Goal: Task Accomplishment & Management: Manage account settings

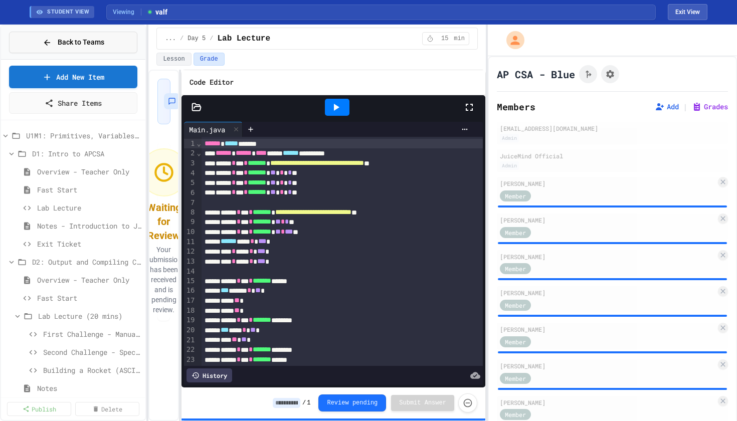
click at [97, 45] on span "Back to Teams" at bounding box center [81, 42] width 47 height 11
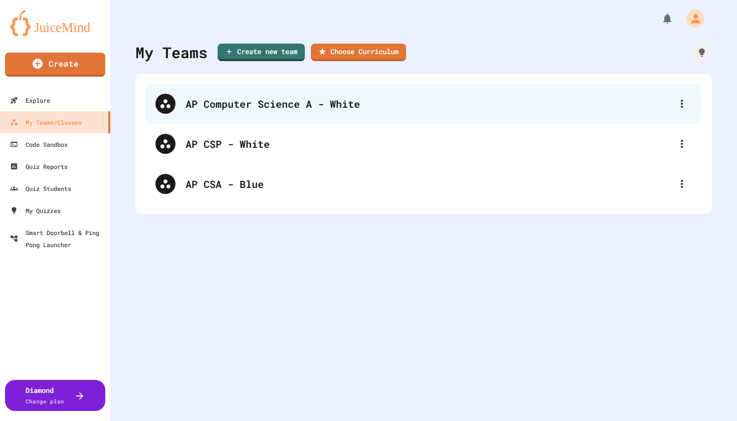
click at [269, 106] on div "AP Computer Science A - White" at bounding box center [429, 103] width 486 height 15
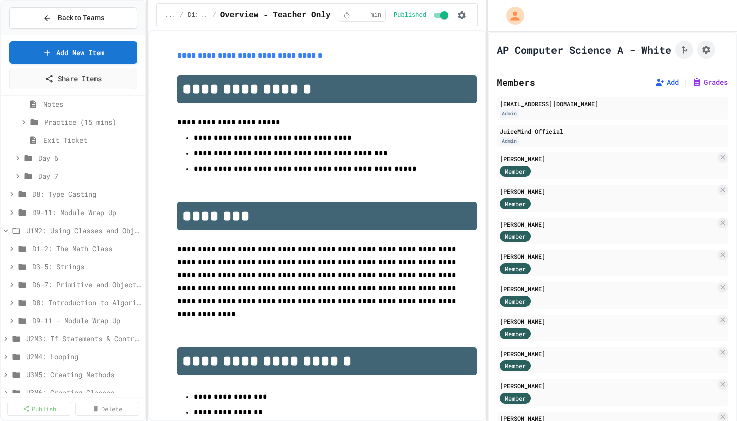
scroll to position [767, 0]
click at [47, 172] on span "Day 7" at bounding box center [84, 174] width 93 height 11
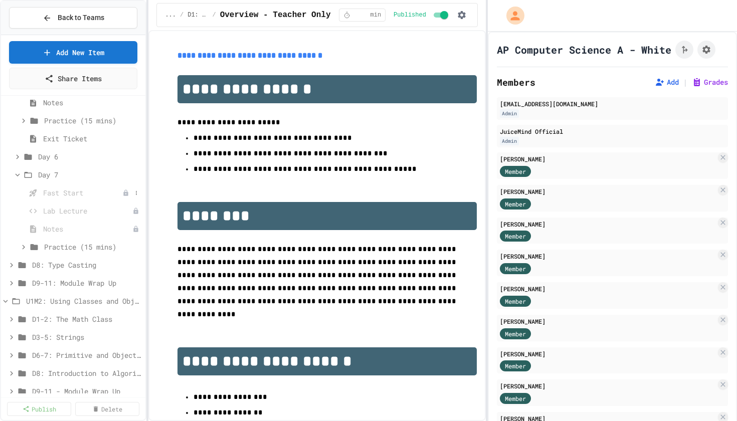
click at [50, 193] on span "Fast Start" at bounding box center [82, 193] width 79 height 11
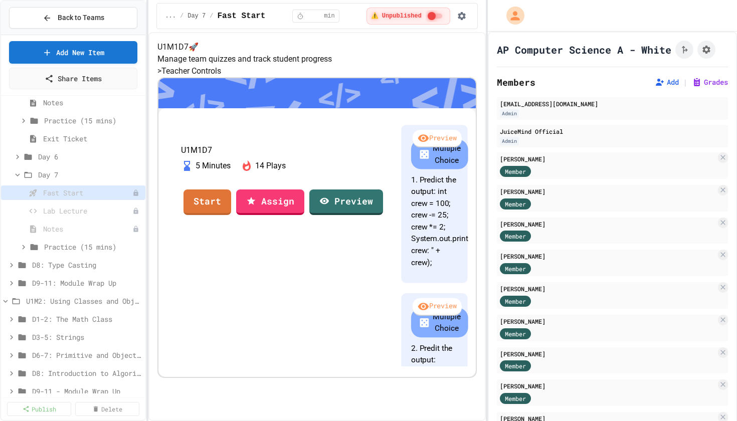
scroll to position [83, 0]
click at [86, 212] on span "Lab Lecture" at bounding box center [82, 211] width 79 height 11
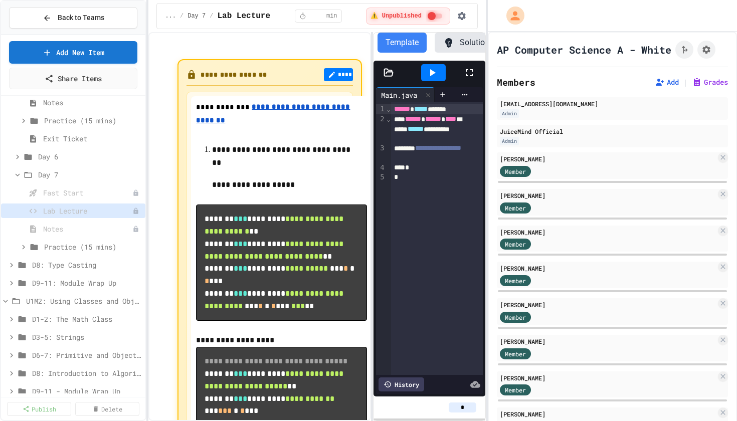
click at [374, 210] on div "**********" at bounding box center [316, 226] width 337 height 389
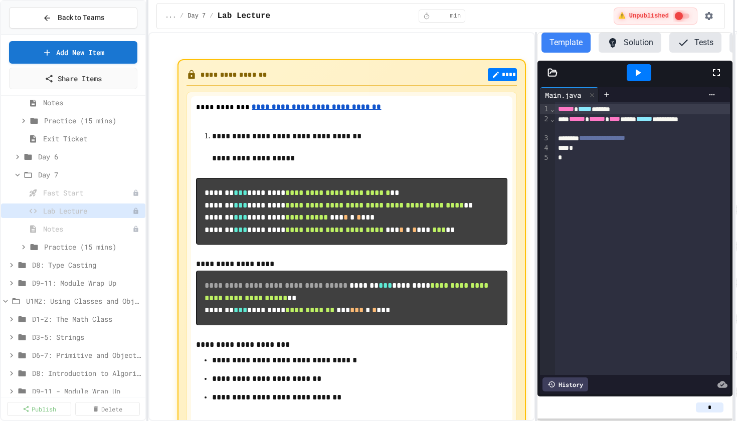
click at [736, 197] on div "**********" at bounding box center [368, 210] width 737 height 421
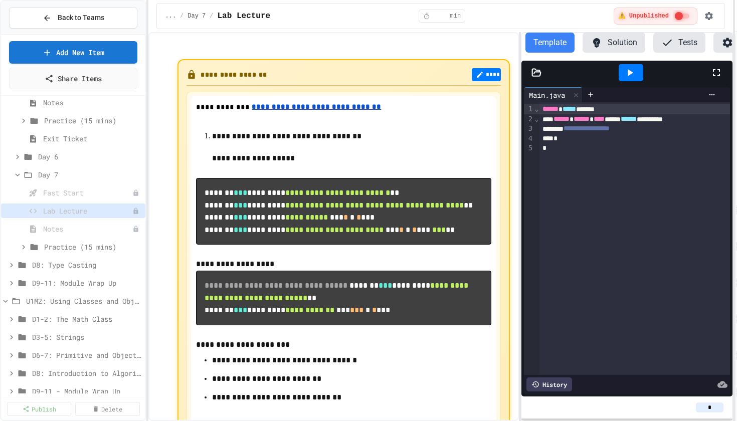
click at [522, 215] on div "**********" at bounding box center [440, 226] width 585 height 389
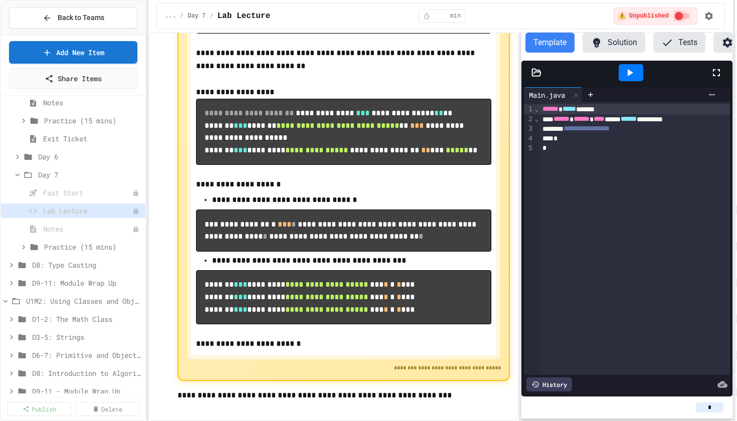
scroll to position [1225, 0]
click at [65, 248] on span "Practice (15 mins)" at bounding box center [87, 247] width 87 height 11
click at [67, 263] on span "Problem 1" at bounding box center [85, 265] width 73 height 11
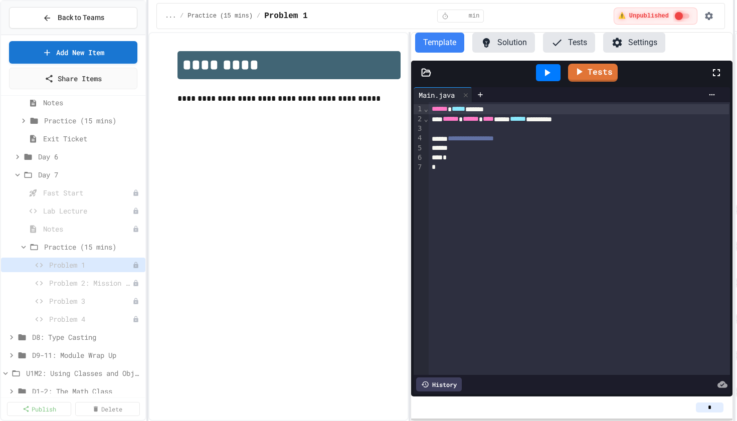
click at [411, 199] on div "**********" at bounding box center [440, 226] width 585 height 389
click at [512, 42] on button "Solution" at bounding box center [503, 43] width 63 height 20
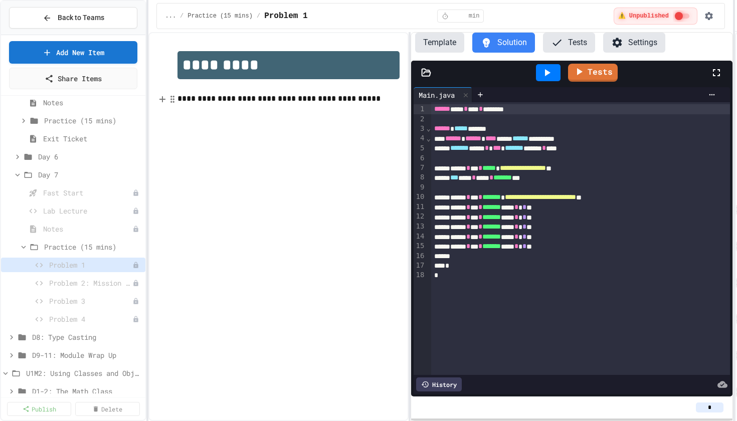
click at [179, 98] on p "**********" at bounding box center [288, 98] width 222 height 13
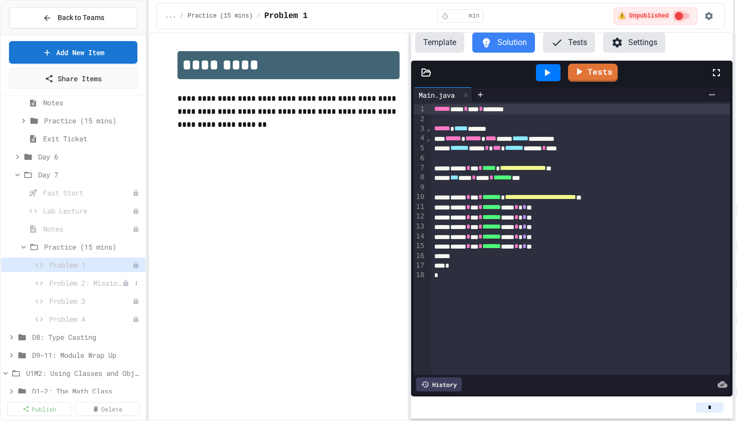
click at [73, 281] on span "Problem 2: Mission Resource Calculator" at bounding box center [85, 283] width 73 height 11
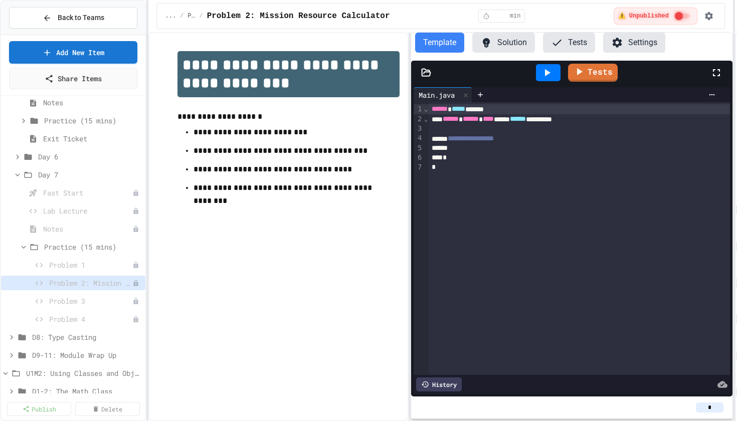
click at [554, 77] on div at bounding box center [548, 72] width 25 height 17
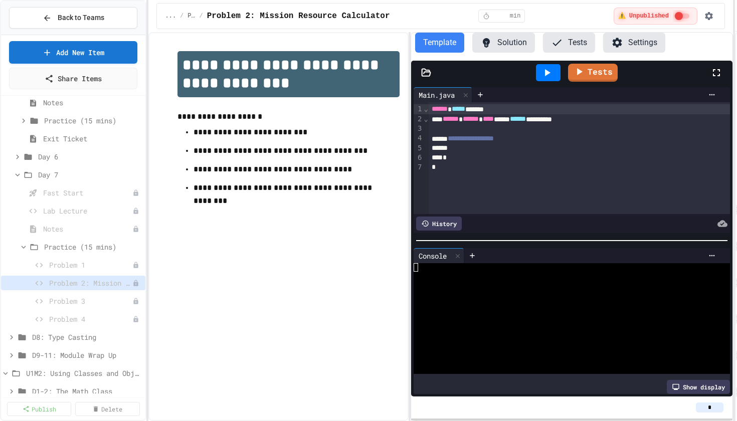
click at [503, 42] on button "Solution" at bounding box center [503, 43] width 63 height 20
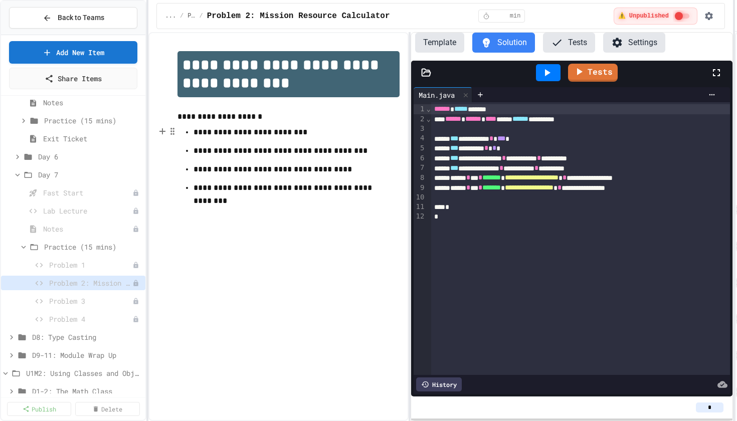
click at [216, 185] on p "**********" at bounding box center [289, 195] width 190 height 29
click at [73, 302] on span "Problem 3" at bounding box center [85, 301] width 73 height 11
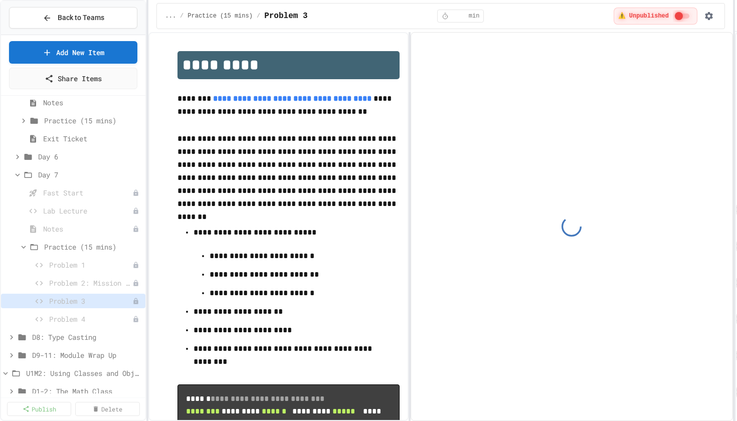
scroll to position [28, 0]
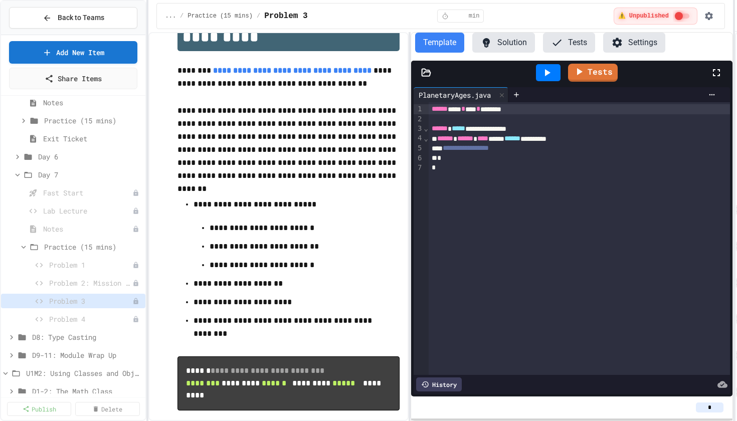
click at [499, 48] on button "Solution" at bounding box center [503, 43] width 63 height 20
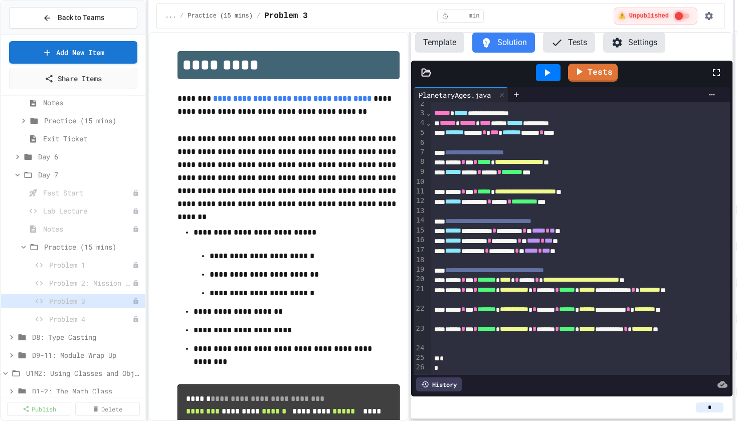
scroll to position [15, 0]
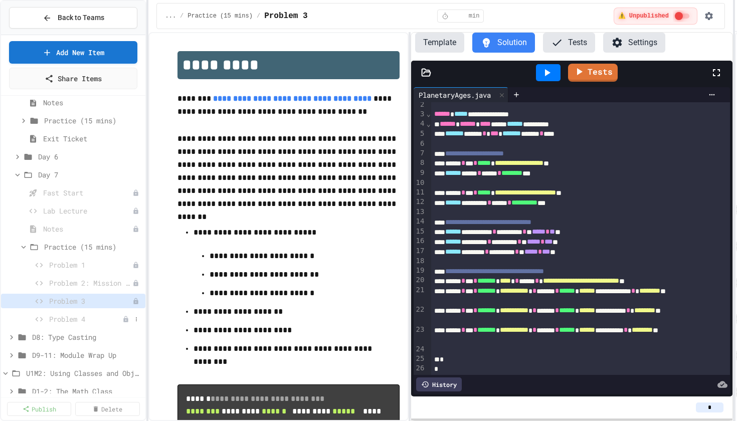
click at [66, 322] on span "Problem 4" at bounding box center [85, 319] width 73 height 11
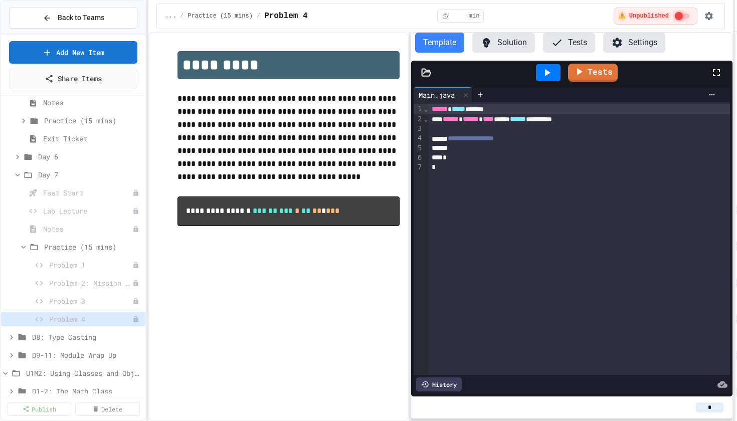
click at [509, 41] on button "Solution" at bounding box center [503, 43] width 63 height 20
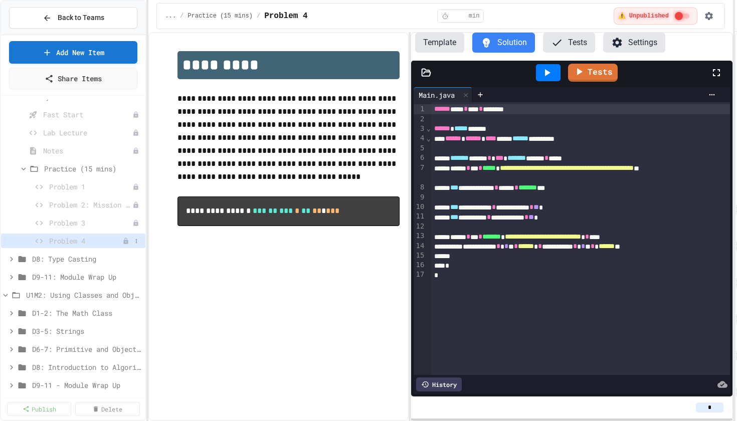
scroll to position [846, 0]
click at [75, 277] on span "D9-11: Module Wrap Up" at bounding box center [81, 275] width 99 height 11
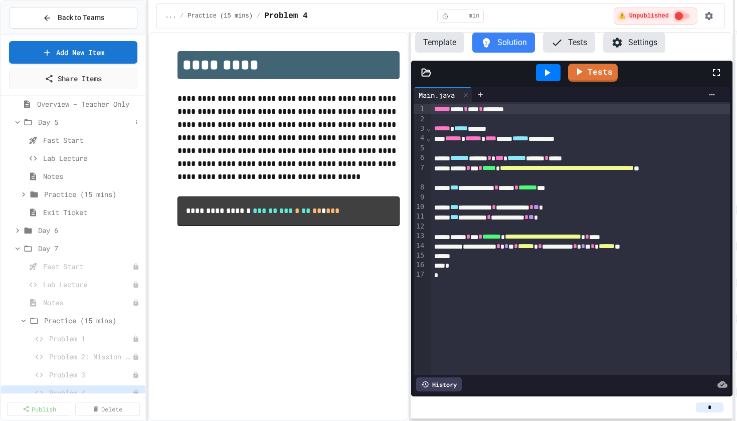
scroll to position [693, 0]
click at [138, 267] on icon at bounding box center [136, 266] width 6 height 6
click at [112, 304] on button "Publish" at bounding box center [109, 303] width 63 height 18
click at [137, 285] on icon at bounding box center [136, 284] width 1 height 4
click at [118, 321] on button "Publish" at bounding box center [109, 321] width 63 height 18
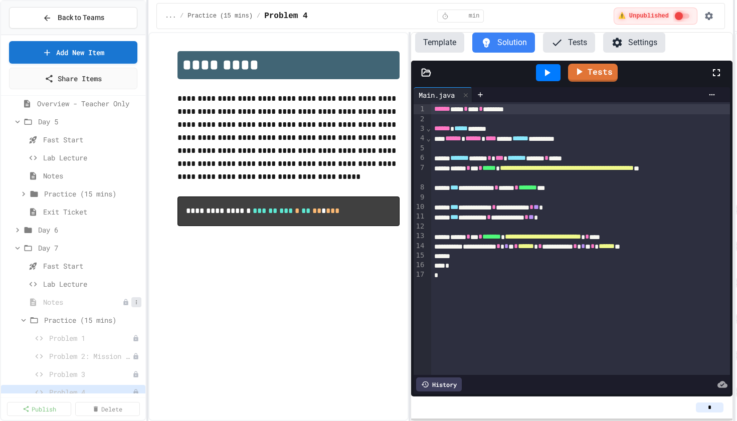
click at [139, 303] on icon at bounding box center [136, 302] width 6 height 6
click at [116, 340] on button "Publish" at bounding box center [109, 339] width 63 height 18
click at [58, 306] on span "Notes" at bounding box center [87, 302] width 88 height 11
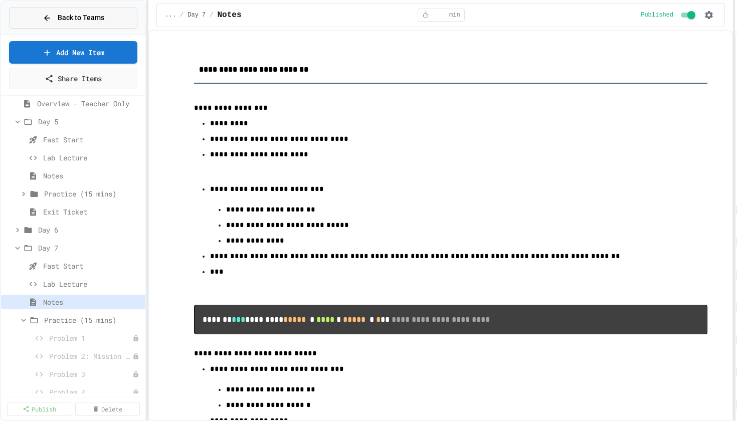
click at [89, 20] on span "Back to Teams" at bounding box center [81, 18] width 47 height 11
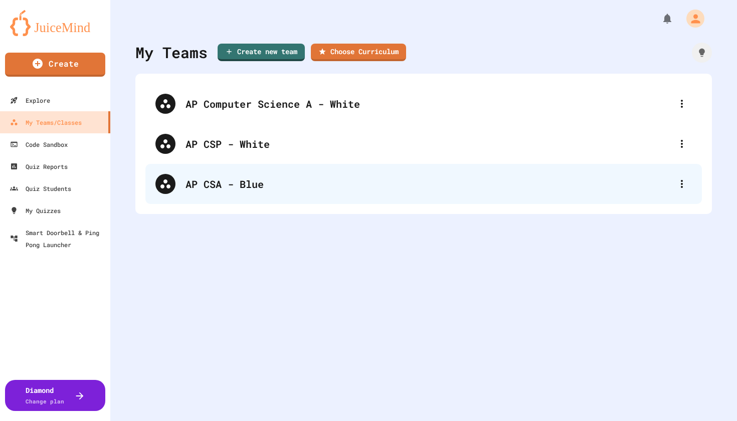
click at [239, 188] on div "AP CSA - Blue" at bounding box center [429, 183] width 486 height 15
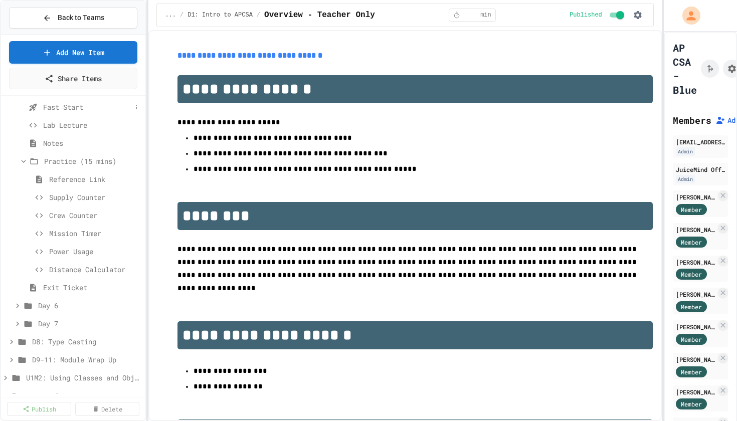
scroll to position [602, 0]
click at [46, 321] on span "Day 7" at bounding box center [84, 321] width 93 height 11
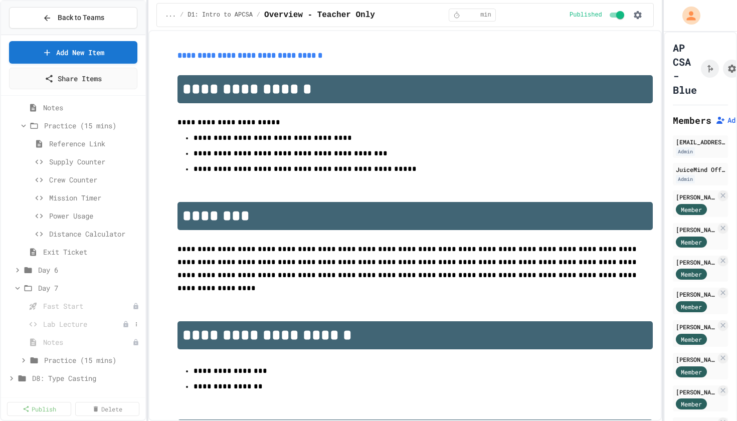
scroll to position [641, 0]
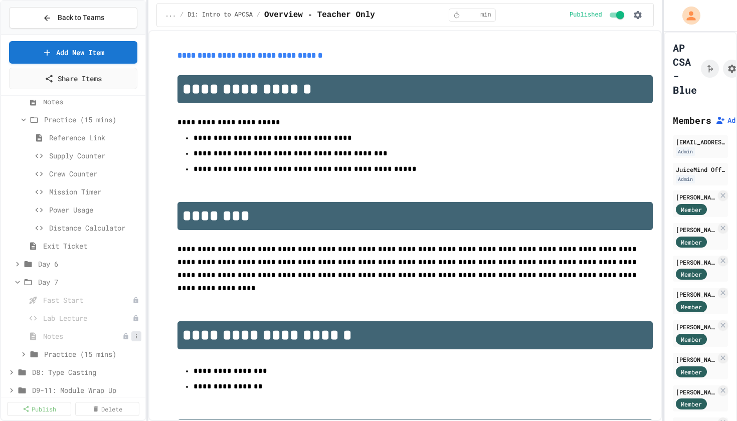
click at [136, 339] on icon at bounding box center [136, 336] width 6 height 6
click at [115, 375] on button "Publish" at bounding box center [109, 373] width 63 height 18
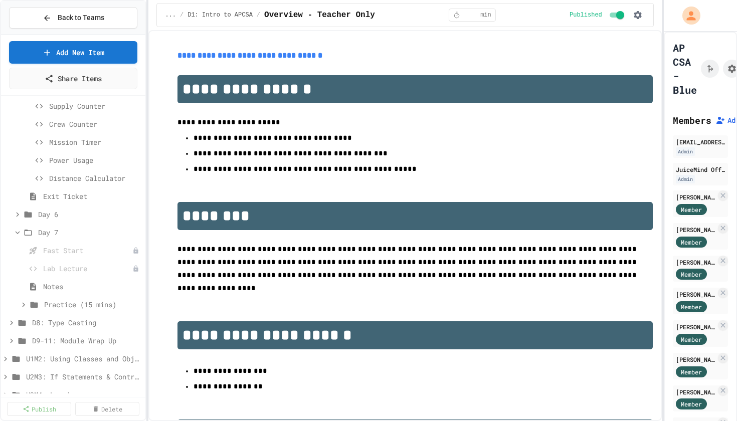
scroll to position [693, 0]
click at [49, 212] on span "Day 6" at bounding box center [84, 212] width 93 height 11
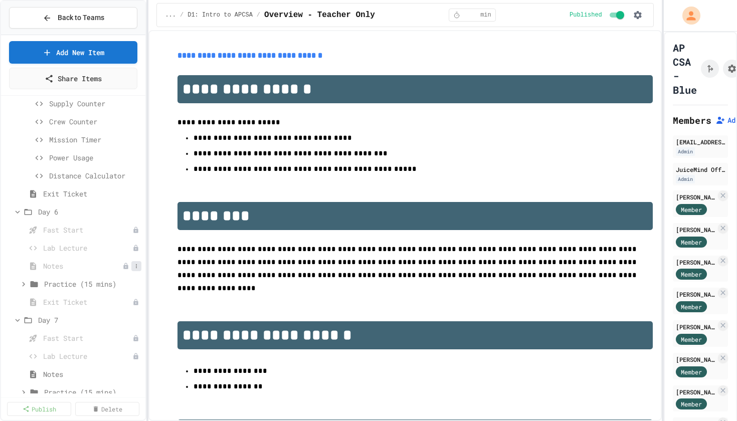
click at [139, 268] on icon at bounding box center [136, 266] width 6 height 6
click at [116, 301] on button "Publish" at bounding box center [109, 303] width 63 height 18
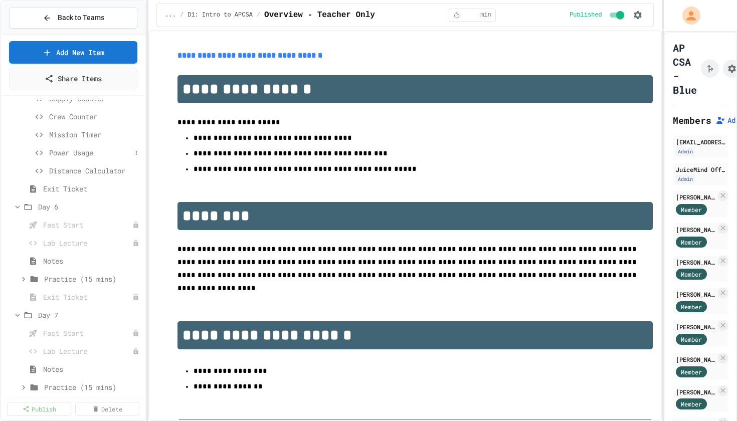
scroll to position [703, 0]
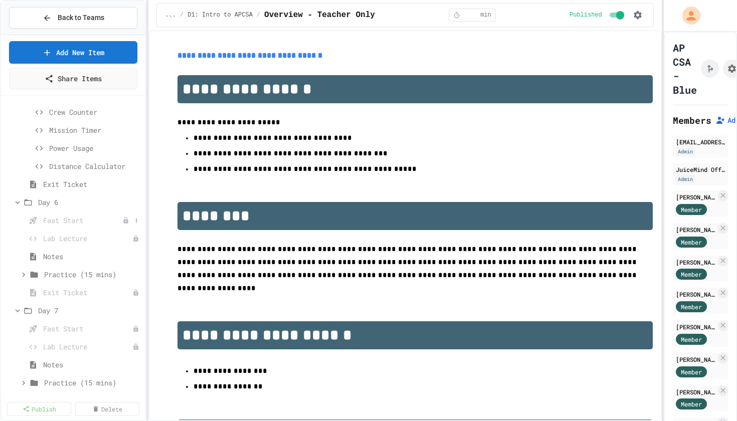
click at [68, 223] on span "Fast Start" at bounding box center [82, 220] width 79 height 11
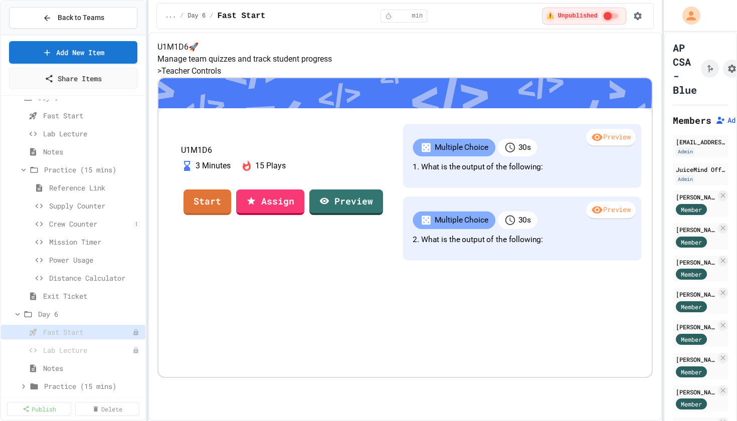
scroll to position [575, 0]
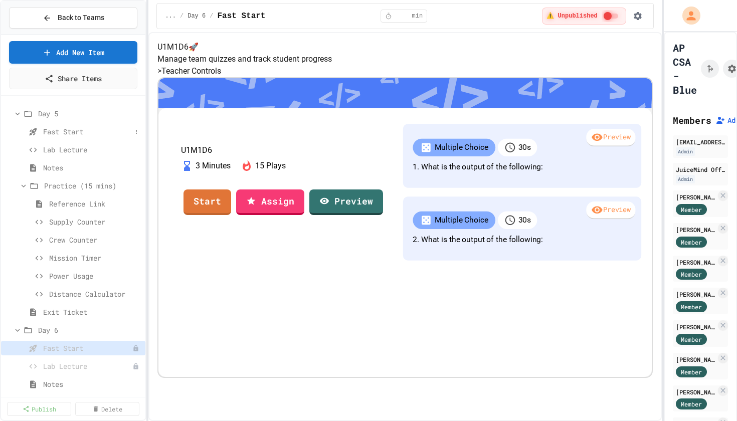
click at [60, 133] on span "Fast Start" at bounding box center [87, 131] width 88 height 11
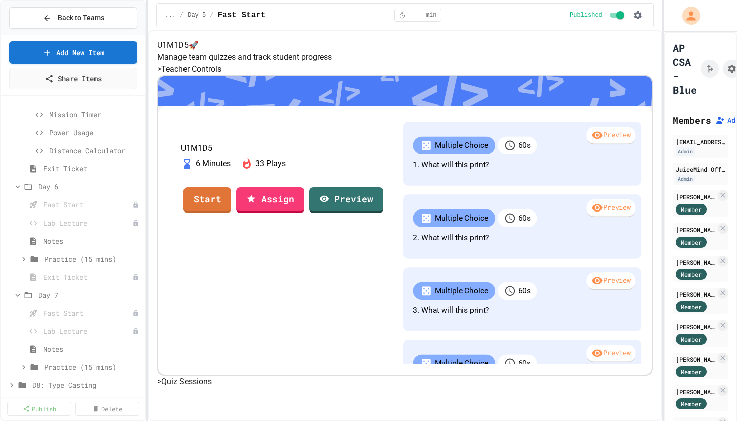
scroll to position [719, 0]
click at [61, 244] on span "Notes" at bounding box center [87, 240] width 88 height 11
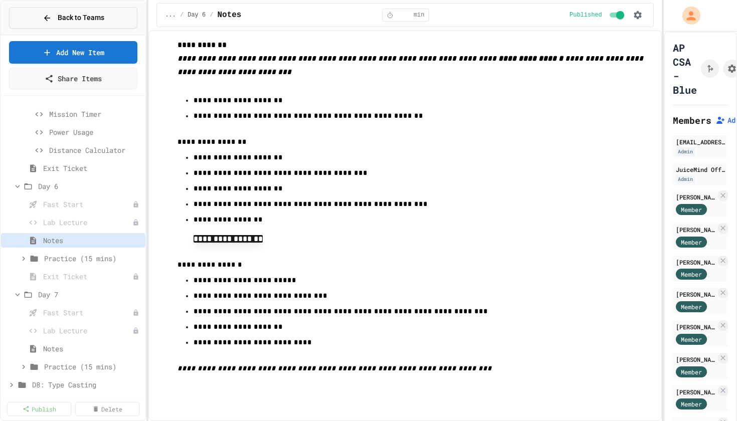
click at [89, 17] on span "Back to Teams" at bounding box center [81, 18] width 47 height 11
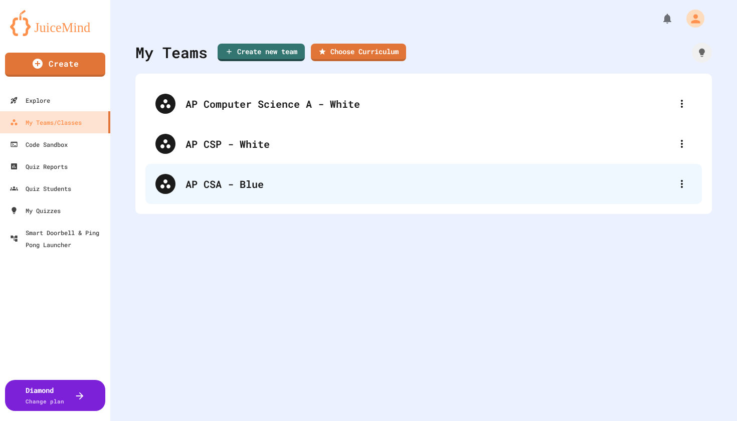
click at [211, 183] on div "AP CSA - Blue" at bounding box center [429, 183] width 486 height 15
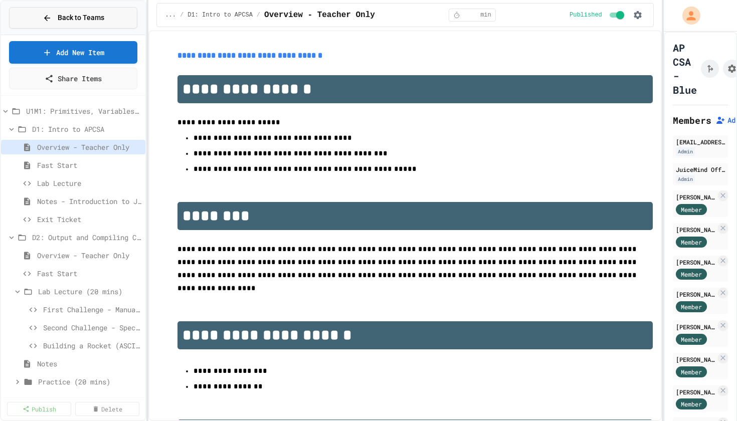
click at [72, 15] on span "Back to Teams" at bounding box center [81, 18] width 47 height 11
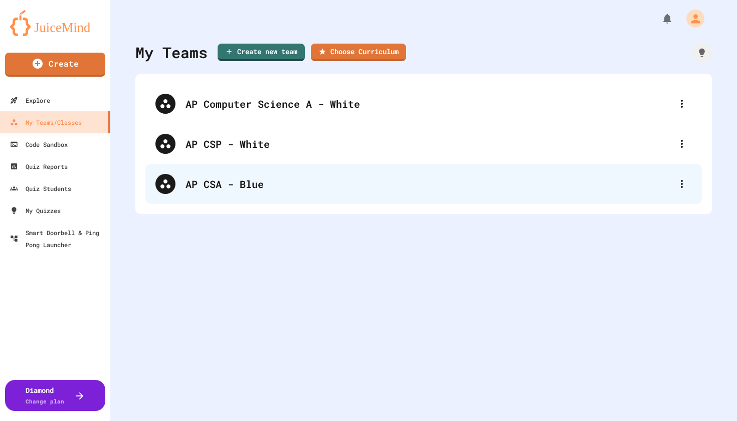
click at [218, 181] on div "AP CSA - Blue" at bounding box center [429, 183] width 486 height 15
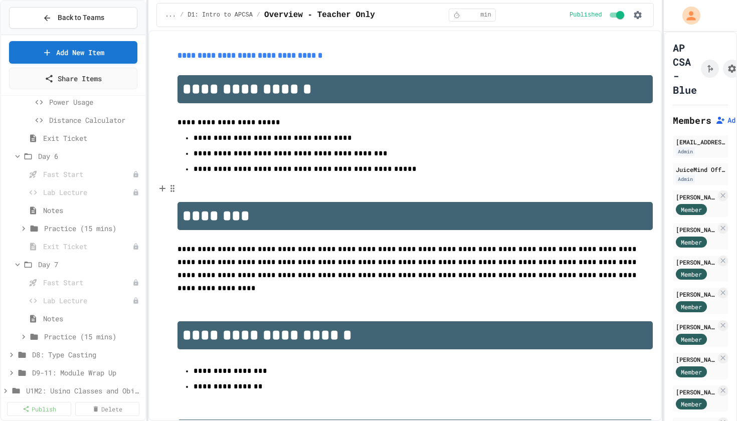
scroll to position [751, 0]
click at [135, 225] on icon at bounding box center [136, 227] width 6 height 6
click at [116, 196] on div at bounding box center [368, 210] width 737 height 421
click at [137, 208] on icon at bounding box center [136, 209] width 6 height 6
click at [71, 202] on div at bounding box center [368, 210] width 737 height 421
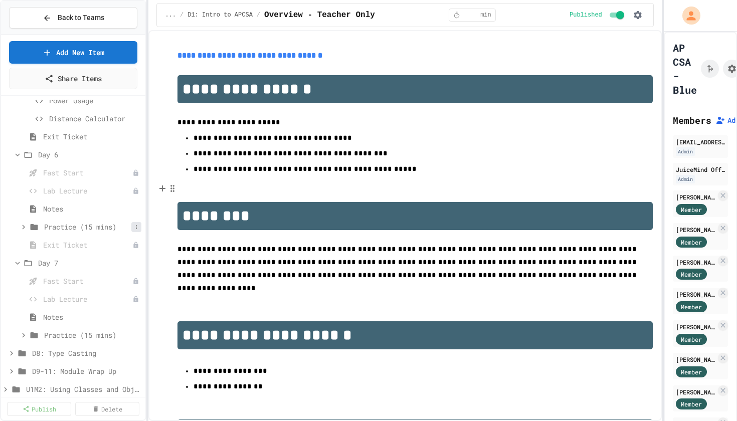
click at [133, 227] on icon at bounding box center [136, 227] width 6 height 6
click at [481, 144] on div at bounding box center [368, 210] width 737 height 421
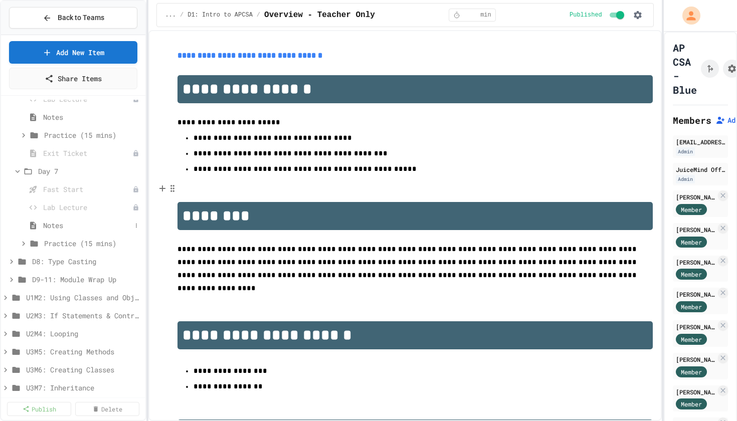
scroll to position [843, 0]
click at [135, 243] on icon at bounding box center [136, 243] width 6 height 6
click at [125, 134] on div at bounding box center [368, 210] width 737 height 421
click at [136, 135] on icon at bounding box center [136, 135] width 1 height 4
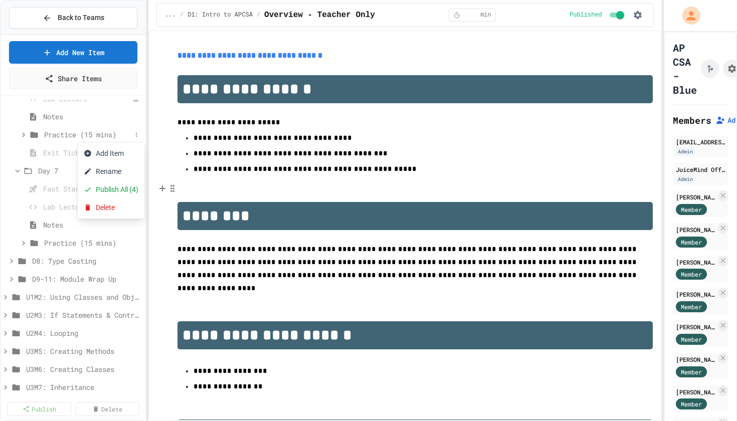
click at [58, 22] on div at bounding box center [368, 210] width 737 height 421
click at [64, 16] on span "Back to Teams" at bounding box center [81, 18] width 47 height 11
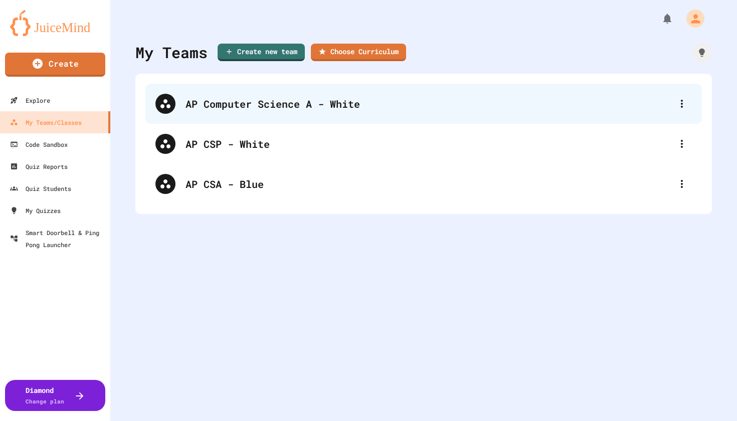
click at [225, 113] on div "AP Computer Science A - White" at bounding box center [423, 104] width 557 height 40
